Goal: Check status: Check status

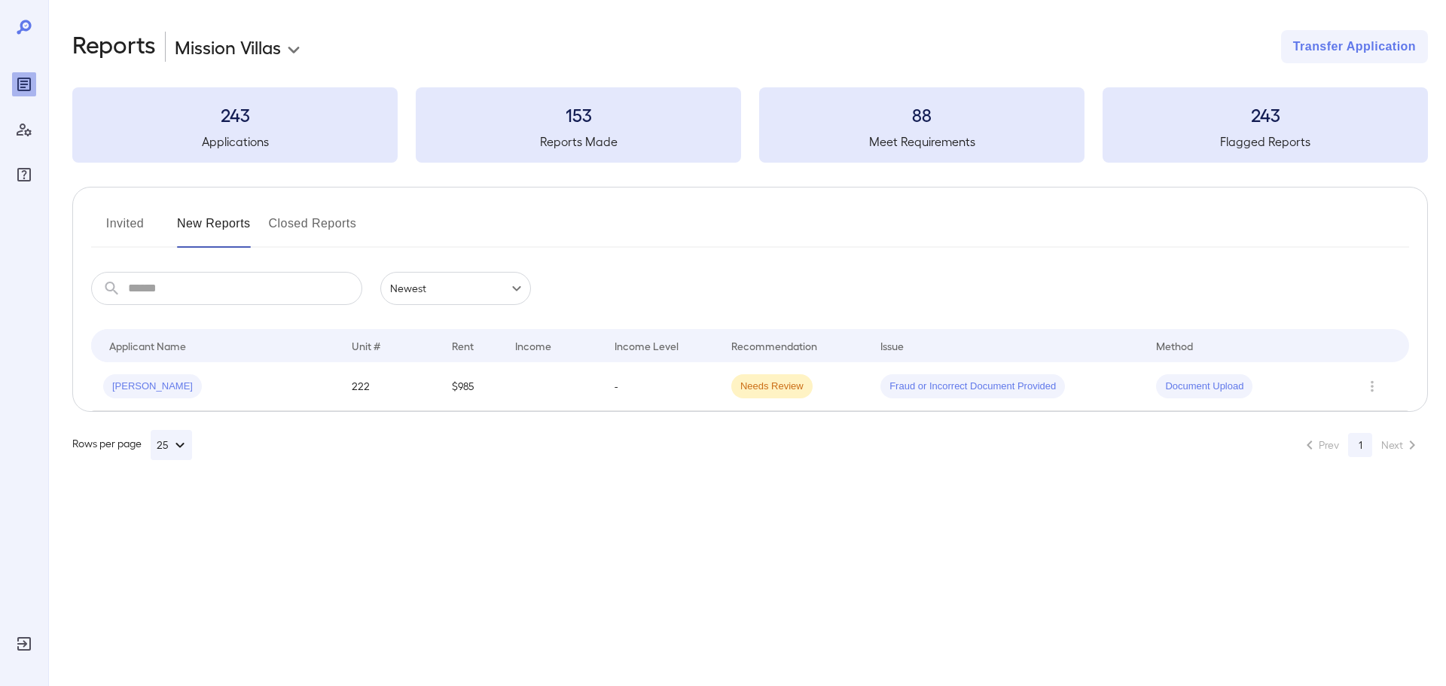
click at [566, 377] on td at bounding box center [552, 386] width 99 height 49
click at [288, 211] on div "Invited New Reports Closed Reports ​ ​ Newest ****** Drop to group by Applicant…" at bounding box center [750, 299] width 1356 height 225
click at [292, 212] on button "Closed Reports" at bounding box center [313, 230] width 88 height 36
